Goal: Navigation & Orientation: Find specific page/section

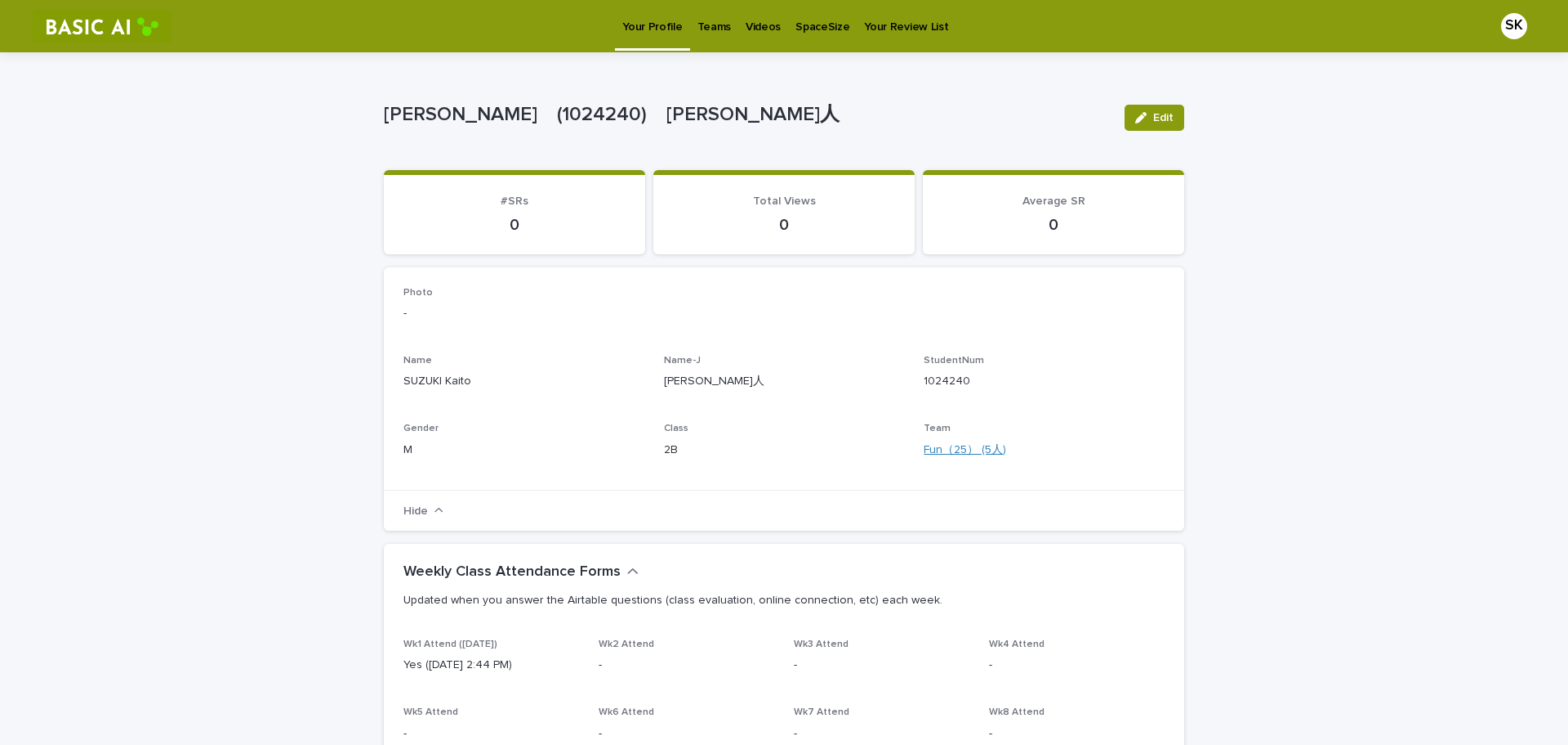
click at [939, 452] on link "Fun（25） (5人)" at bounding box center [965, 451] width 82 height 18
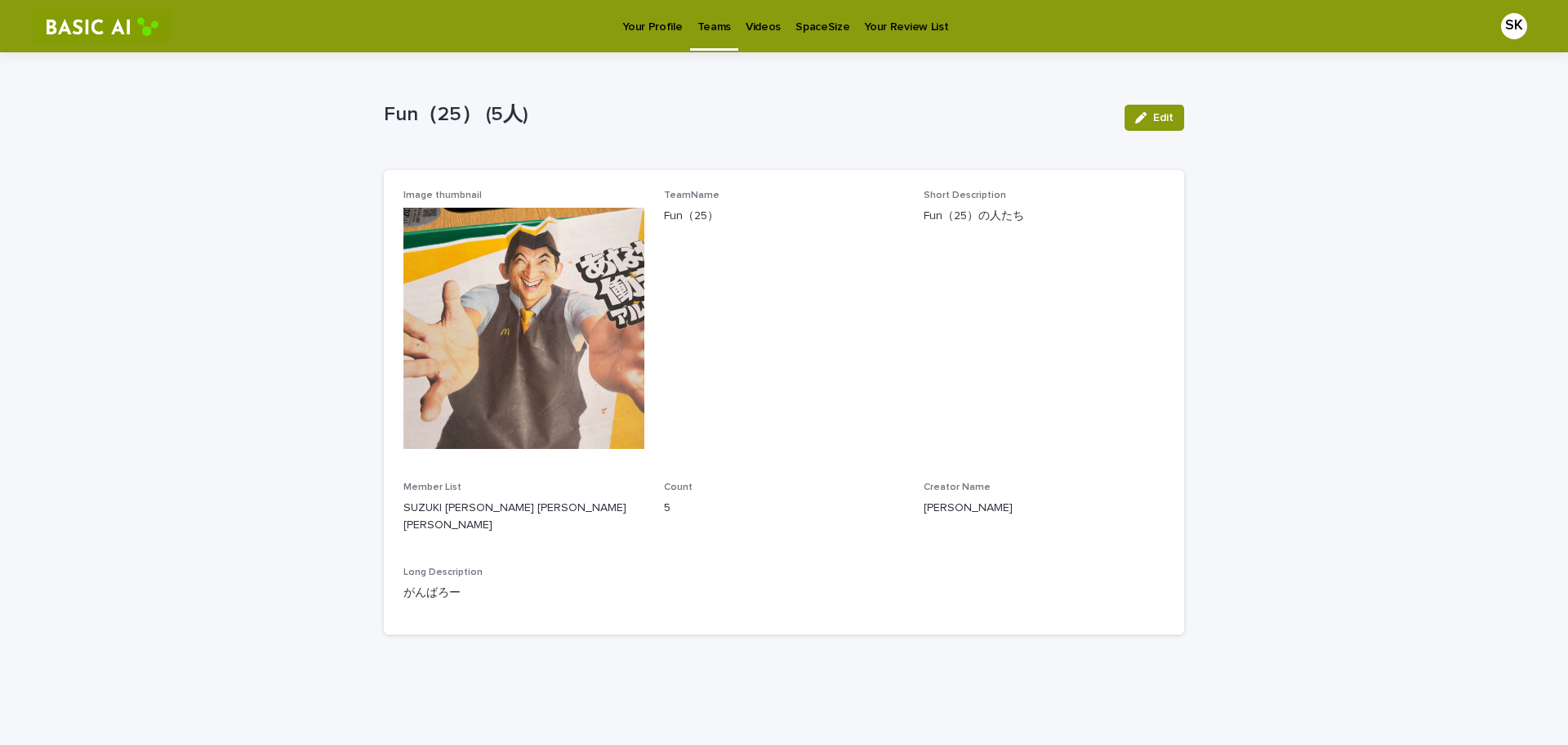
click at [660, 36] on link "Your Profile" at bounding box center [652, 25] width 74 height 51
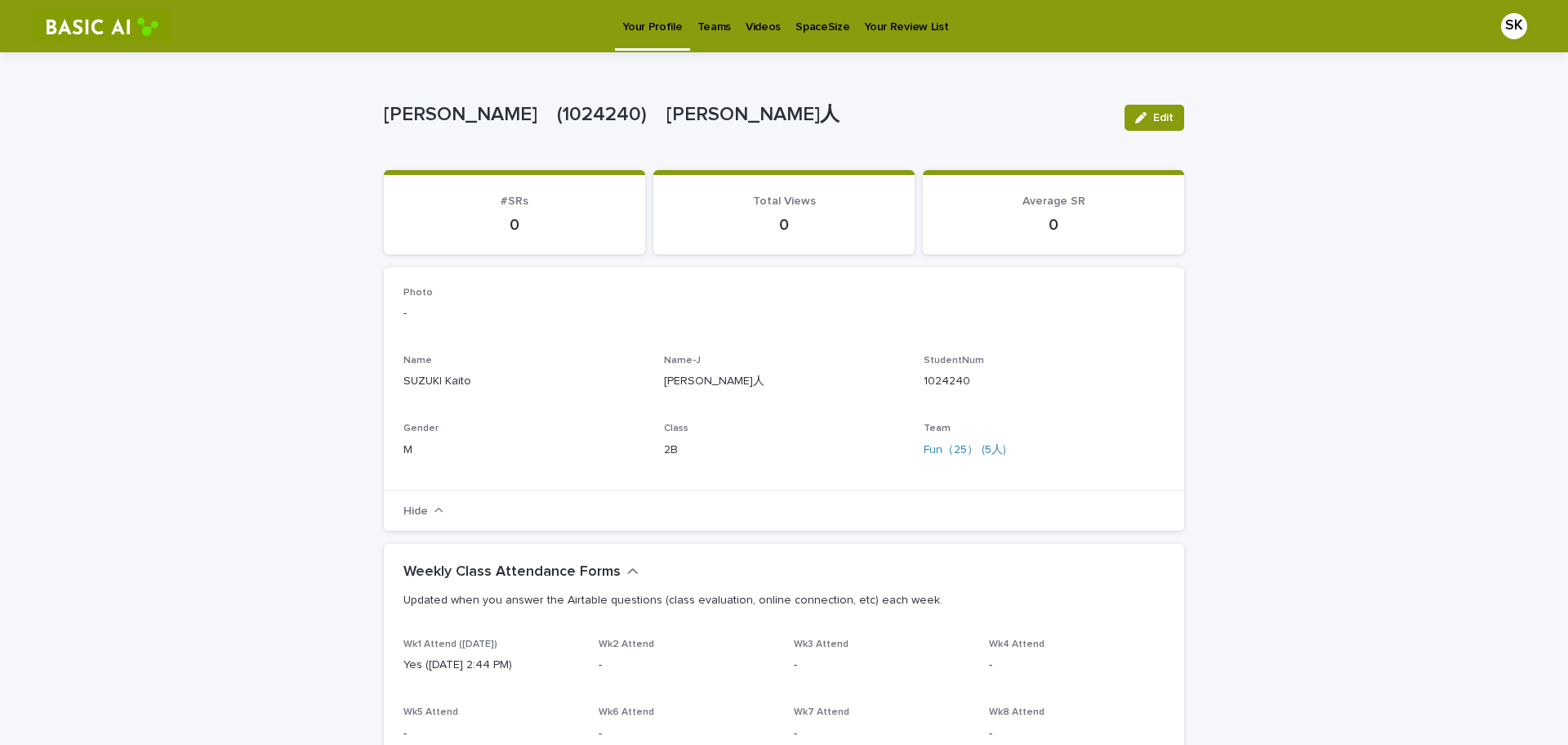
click at [663, 36] on link "Your Profile" at bounding box center [652, 24] width 74 height 48
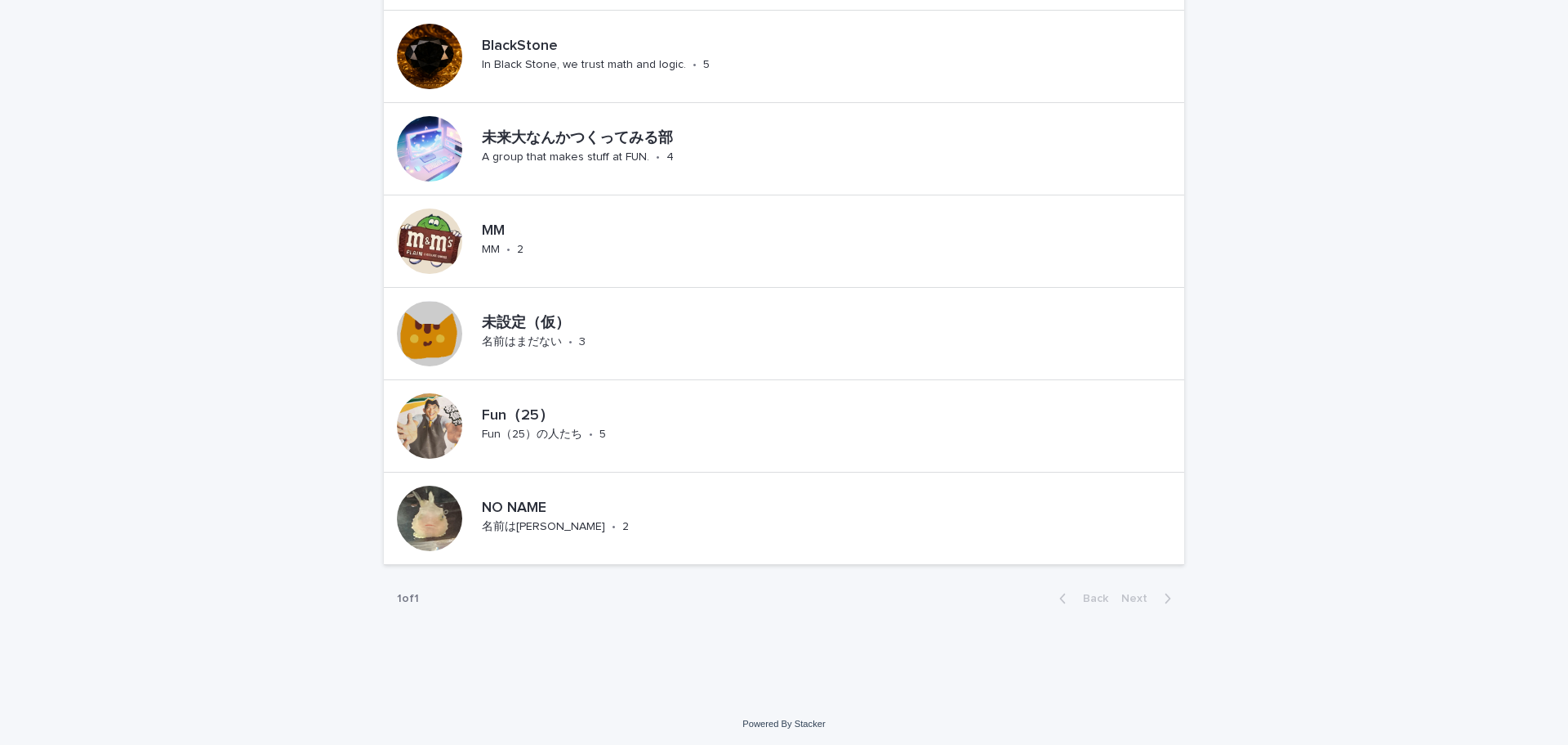
scroll to position [1230, 0]
